Goal: Use online tool/utility: Utilize a website feature to perform a specific function

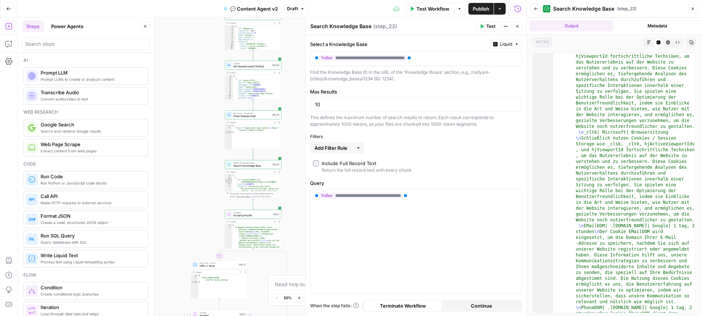
scroll to position [556, 0]
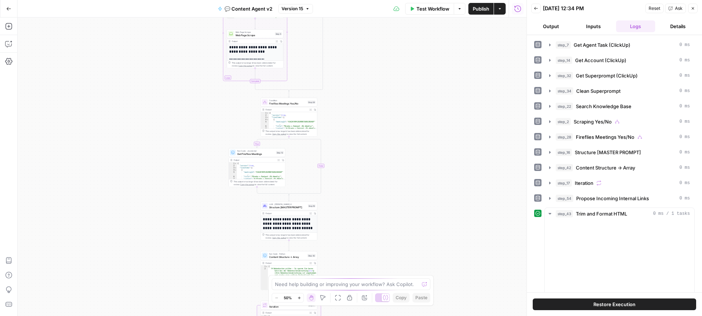
click at [343, 192] on div "true false true false Workflow Set Inputs Inputs Call API Get Agent Task (Click…" at bounding box center [272, 167] width 509 height 299
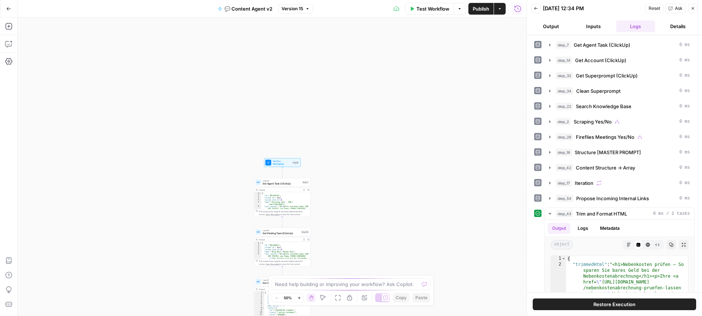
drag, startPoint x: 344, startPoint y: 168, endPoint x: 343, endPoint y: 96, distance: 72.0
click at [343, 96] on div "true false true false Workflow Set Inputs Inputs Call API Get Agent Task (Click…" at bounding box center [272, 167] width 509 height 299
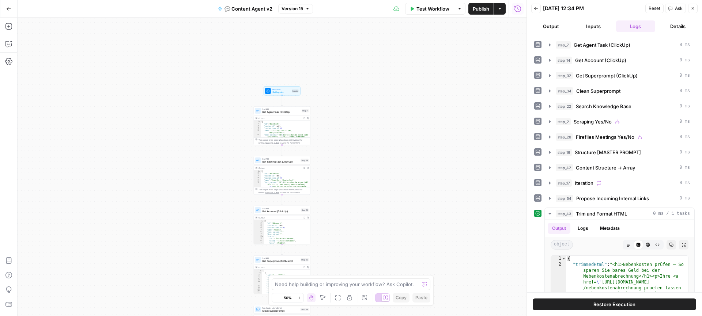
drag, startPoint x: 347, startPoint y: 125, endPoint x: 347, endPoint y: 114, distance: 11.0
click at [347, 114] on div "true false true false Workflow Set Inputs Inputs Call API Get Agent Task (Click…" at bounding box center [272, 167] width 509 height 299
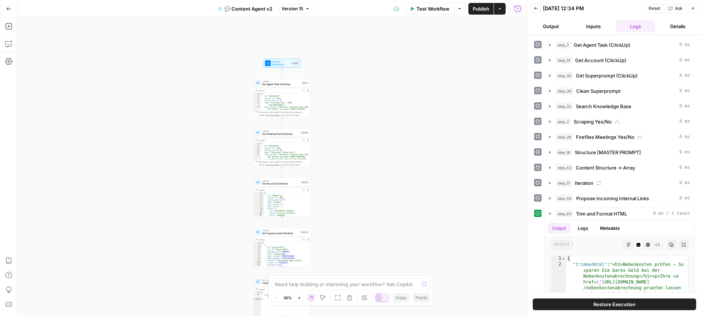
drag, startPoint x: 358, startPoint y: 152, endPoint x: 358, endPoint y: 144, distance: 8.4
click at [358, 144] on div "true false true false Workflow Set Inputs Inputs Call API Get Agent Task (Click…" at bounding box center [272, 167] width 509 height 299
click at [432, 159] on div "true false true false Workflow Set Inputs Inputs Call API Get Agent Task (Click…" at bounding box center [272, 167] width 509 height 299
